Goal: Entertainment & Leisure: Consume media (video, audio)

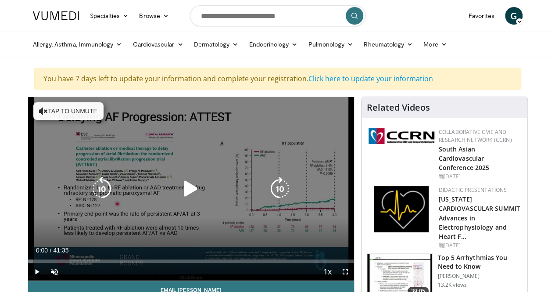
click at [181, 191] on icon "Video Player" at bounding box center [190, 188] width 25 height 25
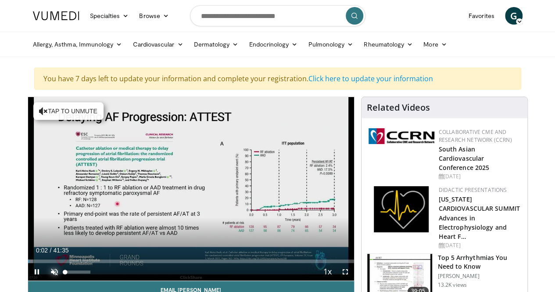
click at [46, 280] on span "Video Player" at bounding box center [55, 272] width 18 height 18
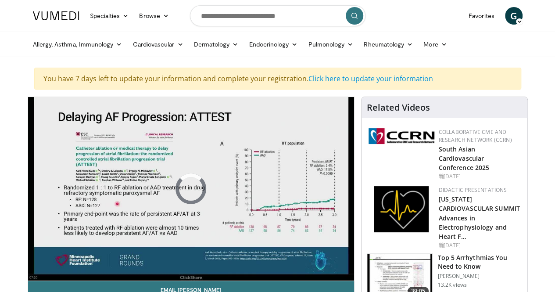
scroll to position [4, 0]
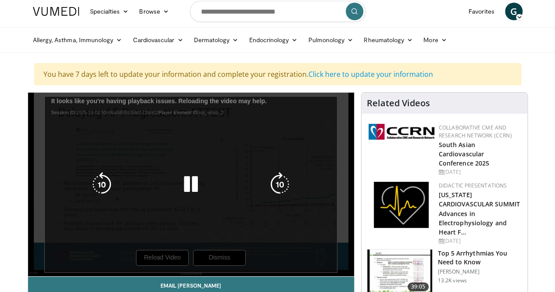
click at [226, 217] on div "10 seconds Tap to unmute" at bounding box center [191, 184] width 326 height 183
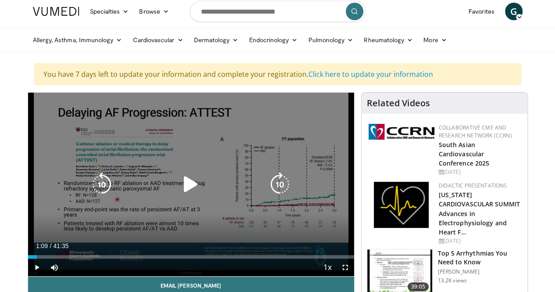
click at [179, 192] on icon "Video Player" at bounding box center [190, 184] width 25 height 25
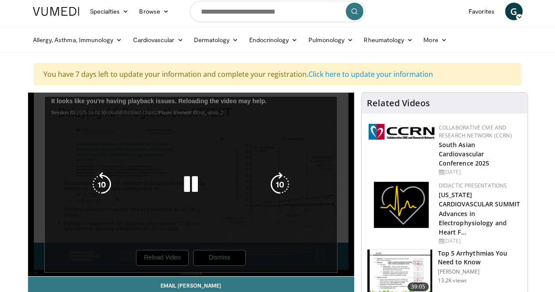
click at [184, 189] on icon "Video Player" at bounding box center [190, 184] width 25 height 25
click at [0, 0] on icon "Video Player" at bounding box center [0, 0] width 0 height 0
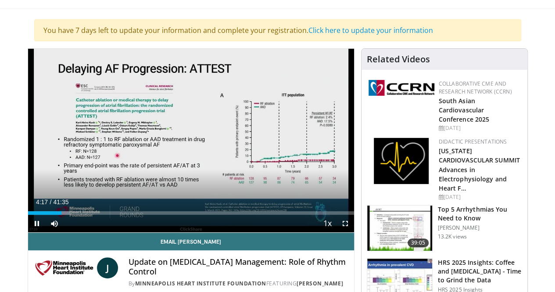
scroll to position [48, 0]
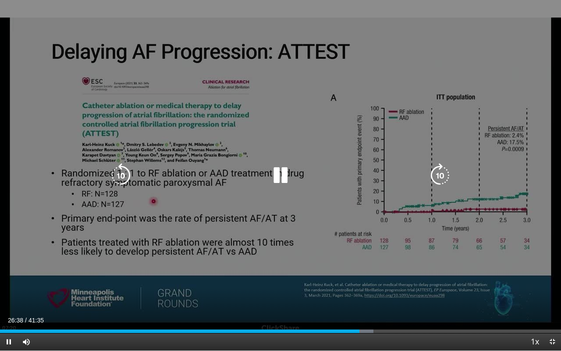
click at [349, 38] on div "10 seconds Tap to unmute" at bounding box center [280, 175] width 561 height 350
click at [417, 61] on div "10 seconds Tap to unmute" at bounding box center [280, 175] width 561 height 350
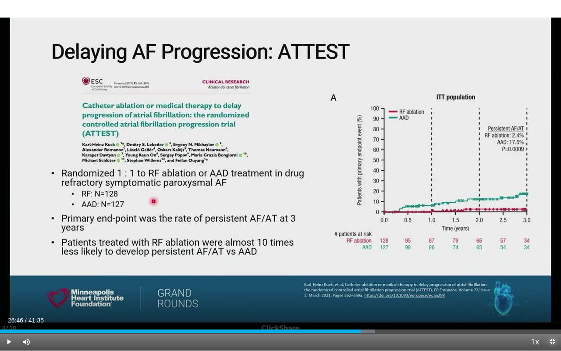
click at [553, 291] on span "Video Player" at bounding box center [553, 342] width 18 height 18
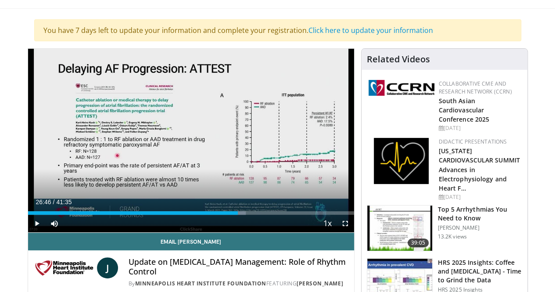
click at [401, 258] on img at bounding box center [399, 281] width 65 height 46
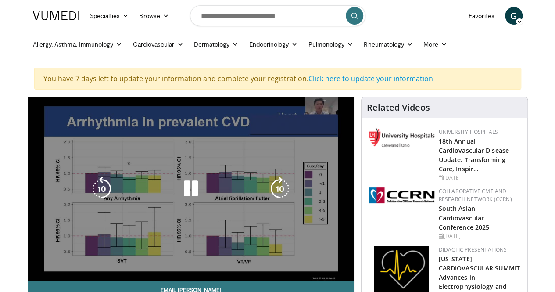
click at [54, 150] on div "10 seconds Tap to unmute" at bounding box center [191, 188] width 326 height 183
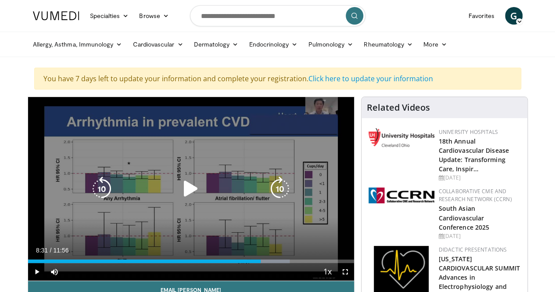
click at [185, 195] on icon "Video Player" at bounding box center [190, 188] width 25 height 25
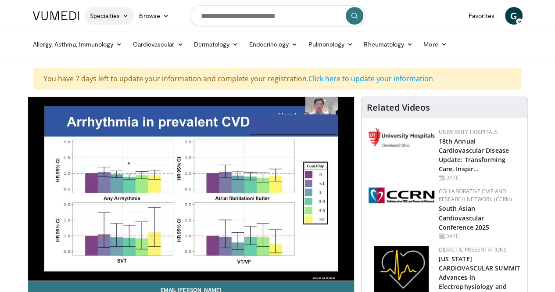
click at [122, 14] on icon at bounding box center [125, 16] width 6 height 6
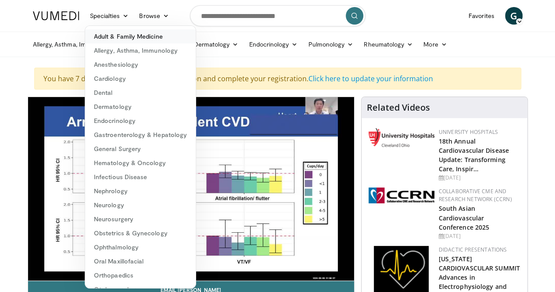
click at [104, 36] on link "Adult & Family Medicine" at bounding box center [140, 36] width 111 height 14
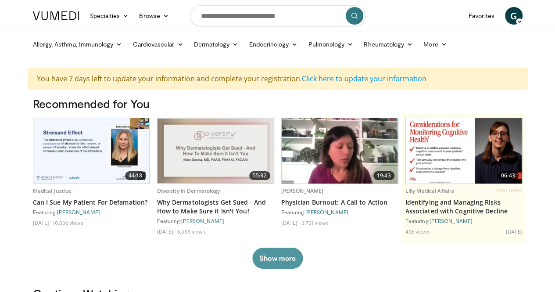
click at [277, 263] on button "Show more" at bounding box center [277, 257] width 50 height 21
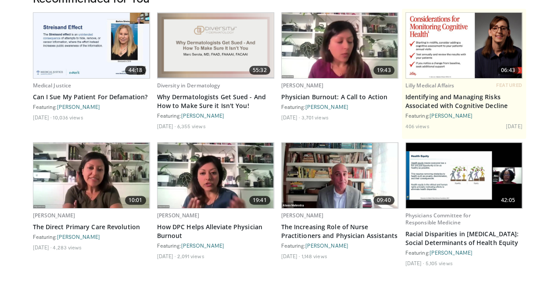
scroll to position [110, 0]
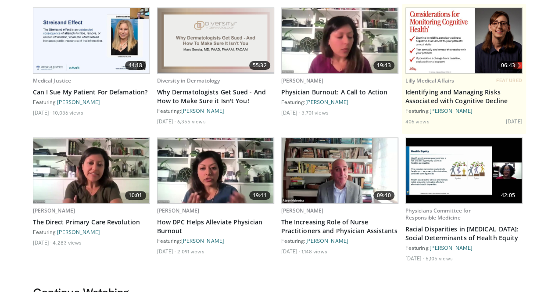
click at [191, 48] on img at bounding box center [215, 40] width 116 height 65
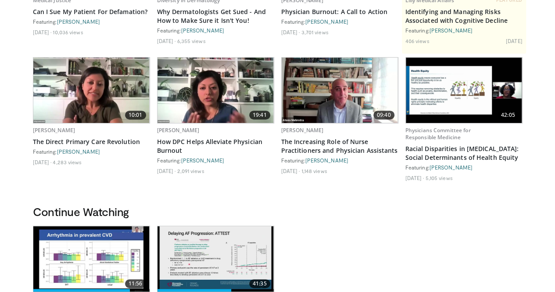
scroll to position [205, 0]
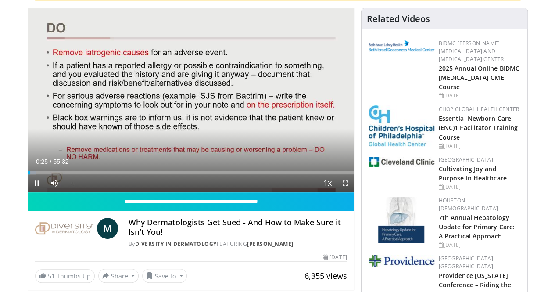
scroll to position [88, 0]
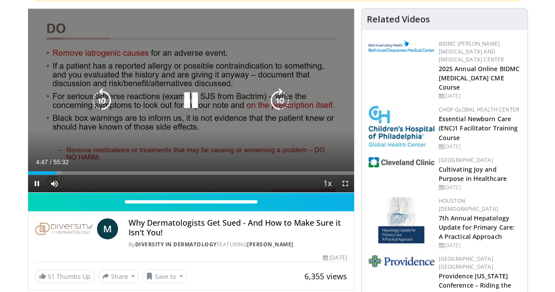
click at [135, 54] on div "10 seconds Tap to unmute" at bounding box center [191, 100] width 326 height 183
